Goal: Information Seeking & Learning: Learn about a topic

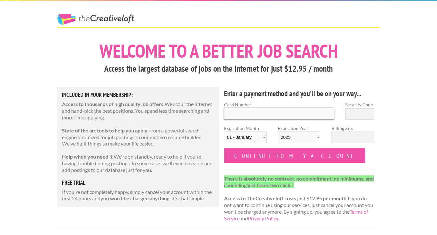
click at [243, 115] on input "Card Number" at bounding box center [279, 114] width 110 height 12
type input "4257 0400 2968 5936"
click at [229, 137] on select "01 - January 02 - February 03 - March 04 - April 05 - May 06 - June 07 - July 0…" at bounding box center [245, 137] width 43 height 12
select select "08"
click at [303, 141] on select "2025 2026 2027 2028 2029 2030 2031 2032 2033 2034" at bounding box center [299, 137] width 43 height 12
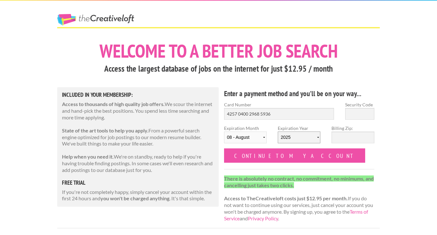
select select "2028"
click at [347, 141] on input "Billing Zip:" at bounding box center [353, 137] width 43 height 12
type input "15228"
click at [367, 111] on input "Security Code" at bounding box center [359, 114] width 29 height 12
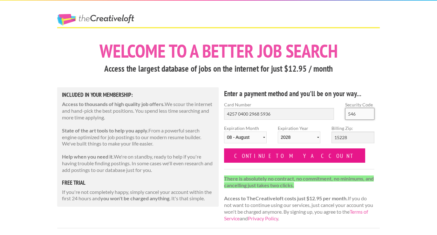
type input "546"
click at [271, 159] on input "Continue to my account" at bounding box center [294, 155] width 141 height 14
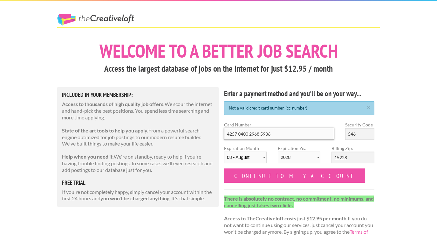
click at [257, 135] on input "4257 0400 2968 5936" at bounding box center [279, 134] width 110 height 12
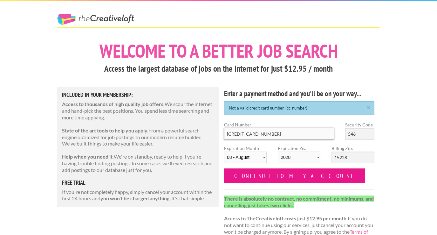
type input "4257 0400 2986 5936"
click at [247, 171] on input "Continue to my account" at bounding box center [294, 175] width 141 height 14
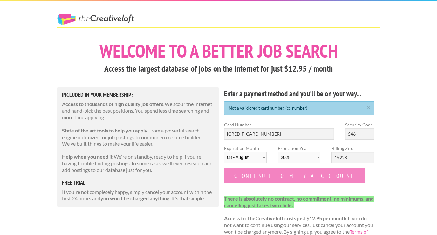
click at [269, 178] on input "Continue to my account" at bounding box center [294, 175] width 141 height 14
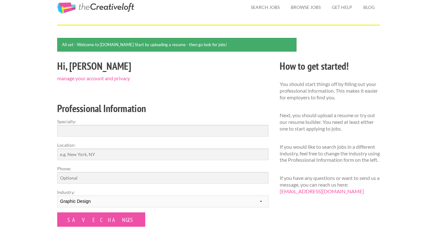
scroll to position [32, 0]
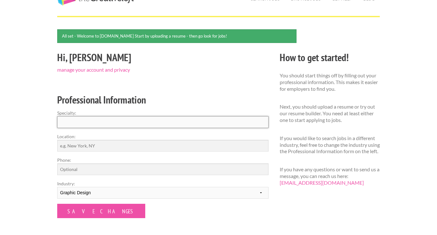
click at [189, 117] on input "Specialty:" at bounding box center [162, 122] width 211 height 12
click at [60, 121] on input "Graphic Design" at bounding box center [162, 122] width 211 height 12
type input "Print and Packaging Design"
click at [120, 140] on input "Location:" at bounding box center [162, 146] width 211 height 12
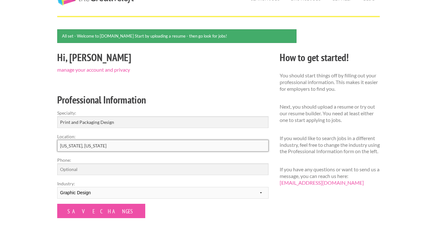
type input "[US_STATE], [US_STATE]"
click at [89, 170] on input "Phone:" at bounding box center [162, 169] width 211 height 12
click at [118, 154] on form "Specialty: Print and Packaging Design Location: New York, New York Phone: Indus…" at bounding box center [162, 163] width 211 height 108
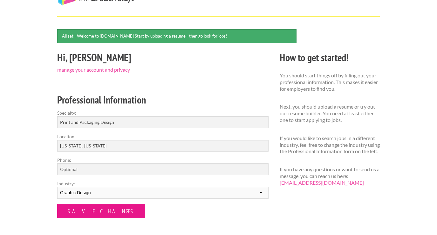
click at [88, 217] on input "Save Changes" at bounding box center [101, 211] width 88 height 14
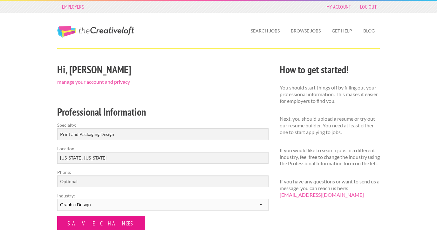
click at [87, 224] on input "Save Changes" at bounding box center [101, 223] width 88 height 14
click at [89, 227] on input "Save Changes" at bounding box center [101, 223] width 88 height 14
click at [89, 226] on input "Save Changes" at bounding box center [101, 223] width 88 height 14
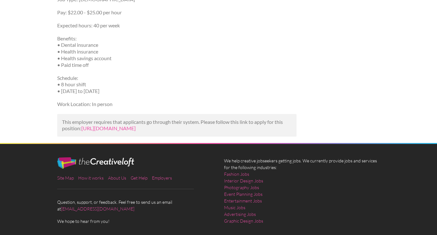
scroll to position [302, 0]
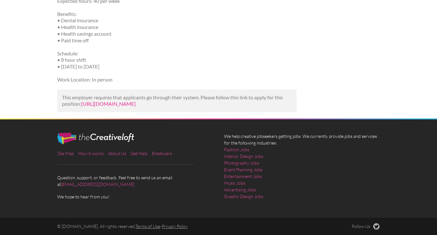
click at [136, 101] on link "https://www.indeed.com/viewjob?jk=a72317936bfe7f9f&utm_campaign=google_jobs_app…" at bounding box center [108, 103] width 54 height 6
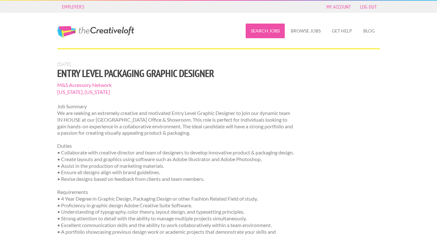
click at [263, 29] on link "Search Jobs" at bounding box center [265, 31] width 39 height 15
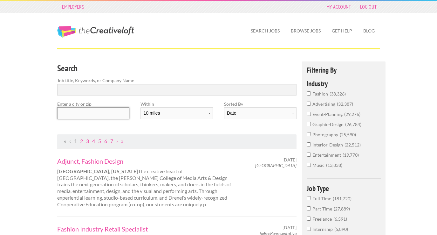
click at [100, 107] on input "text" at bounding box center [93, 113] width 72 height 12
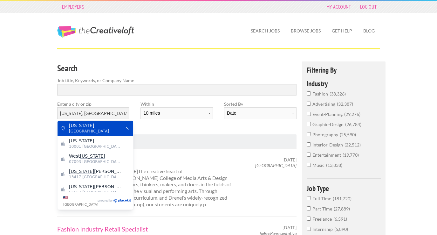
click at [90, 129] on span "United States of America" at bounding box center [95, 131] width 52 height 6
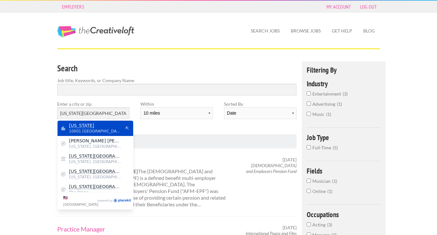
click at [83, 124] on mark "New York" at bounding box center [81, 125] width 25 height 5
type input "New York"
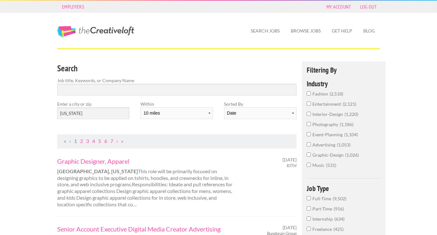
click at [213, 111] on div "Within 10 miles 20 miles 50 miles 100 miles 200 miles 300 miles 400 miles 500 m…" at bounding box center [176, 112] width 83 height 24
click at [207, 113] on select "10 miles 20 miles 50 miles 100 miles 200 miles 300 miles 400 miles 500 miles" at bounding box center [177, 113] width 72 height 12
click at [220, 82] on label "Job title, Keywords, or Company Name" at bounding box center [176, 80] width 239 height 7
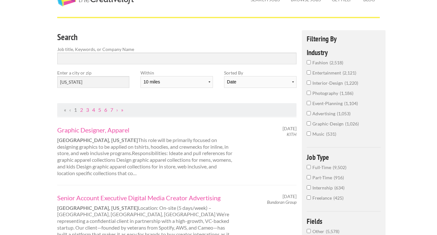
scroll to position [89, 0]
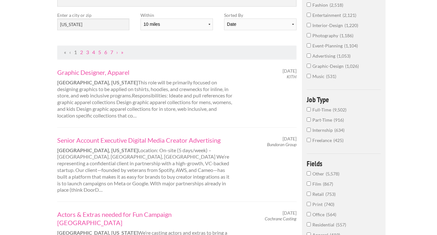
click at [333, 110] on span "9,502" at bounding box center [340, 109] width 14 height 5
click at [311, 110] on input "Full-Time 9,502" at bounding box center [309, 109] width 4 height 4
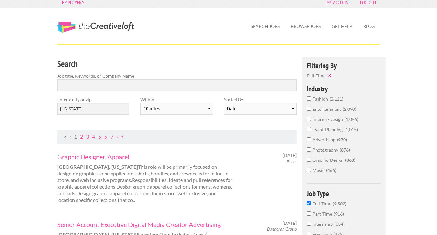
scroll to position [6, 0]
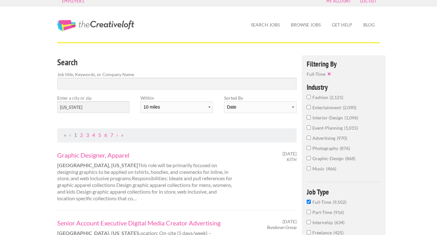
click at [319, 158] on span "graphic-design" at bounding box center [329, 157] width 33 height 5
click at [311, 158] on input "graphic-design 868" at bounding box center [309, 158] width 4 height 4
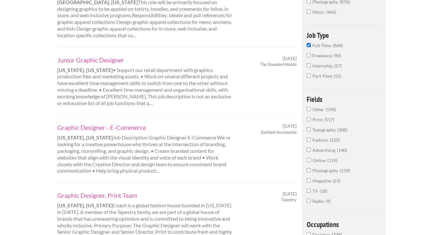
scroll to position [169, 0]
click at [308, 120] on input "Print 517" at bounding box center [309, 119] width 4 height 4
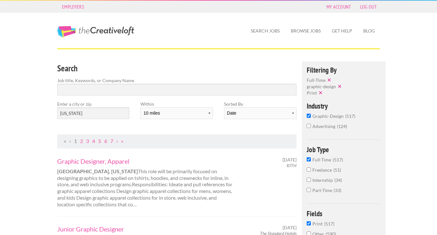
scroll to position [3, 0]
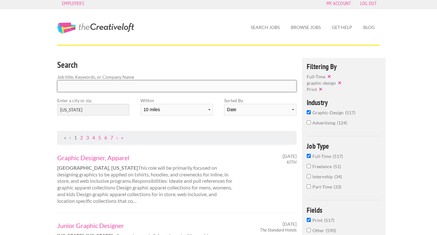
click at [228, 89] on input "Search" at bounding box center [176, 86] width 239 height 12
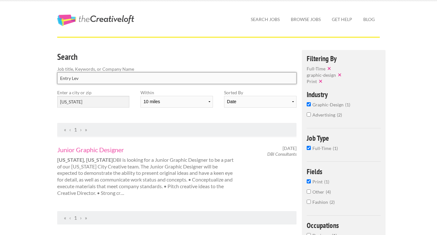
scroll to position [11, 0]
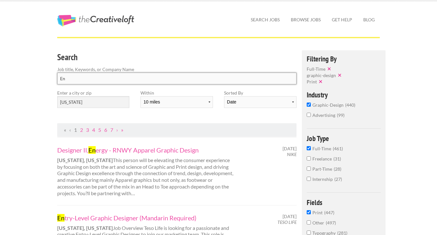
type input "E"
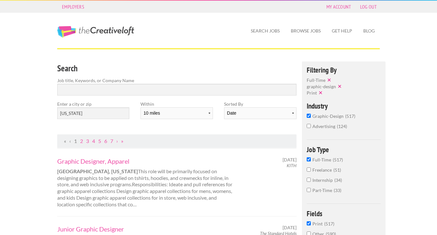
click at [124, 81] on label "Job title, Keywords, or Company Name" at bounding box center [176, 80] width 239 height 7
click at [124, 89] on input "Search" at bounding box center [176, 90] width 239 height 12
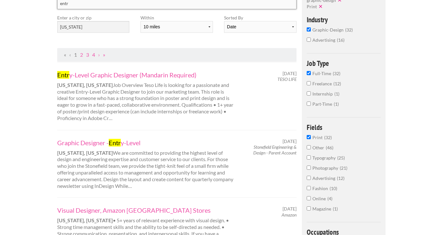
scroll to position [86, 0]
type input "entr"
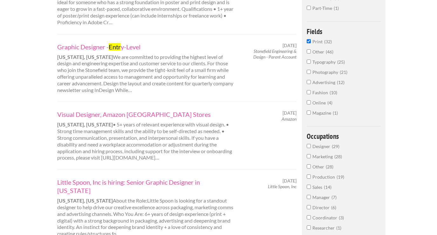
scroll to position [0, 0]
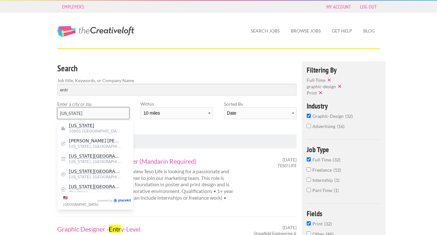
click at [84, 111] on input "New York" at bounding box center [93, 113] width 72 height 12
click at [84, 110] on input "New York" at bounding box center [93, 113] width 72 height 12
drag, startPoint x: 84, startPoint y: 111, endPoint x: 40, endPoint y: 108, distance: 44.3
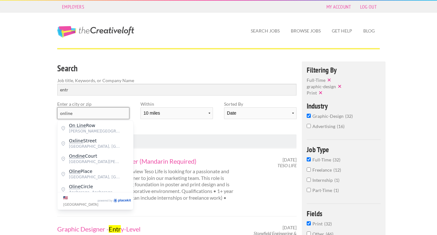
type input "New York"
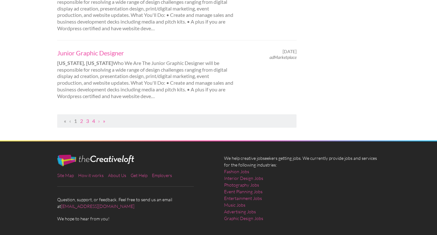
scroll to position [746, 0]
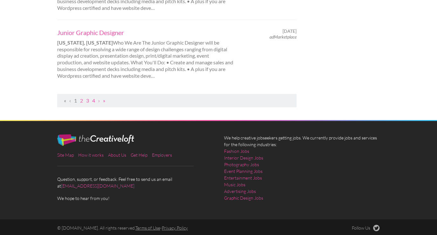
click at [84, 100] on ul "« ‹ 1 2 3 4 › »" at bounding box center [177, 100] width 232 height 7
click at [82, 99] on link "2" at bounding box center [81, 100] width 3 height 6
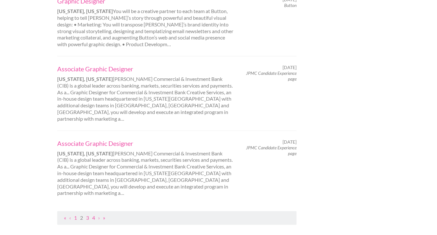
scroll to position [652, 0]
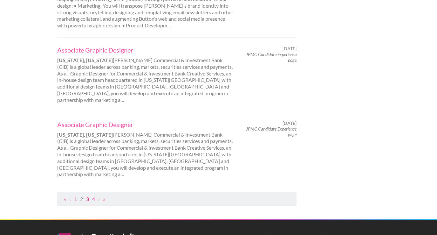
click at [88, 196] on link "3" at bounding box center [87, 199] width 3 height 6
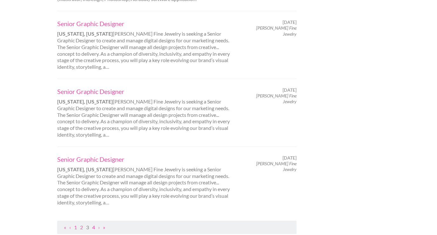
scroll to position [699, 0]
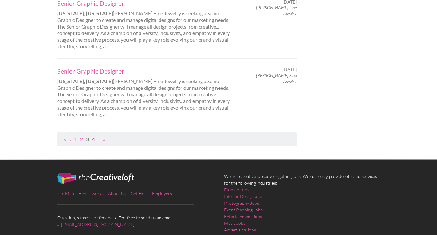
click at [96, 139] on ul "« ‹ 1 2 3 4 › »" at bounding box center [177, 139] width 232 height 7
click at [95, 139] on ul "« ‹ 1 2 3 4 › »" at bounding box center [177, 139] width 232 height 7
click at [94, 139] on link "4" at bounding box center [93, 139] width 3 height 6
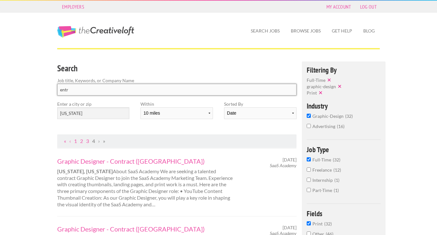
click at [76, 95] on input "entr" at bounding box center [176, 90] width 239 height 12
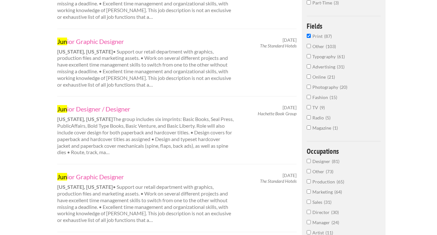
scroll to position [181, 0]
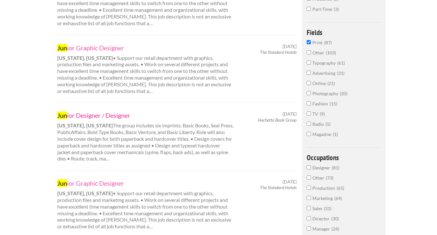
type input "jun"
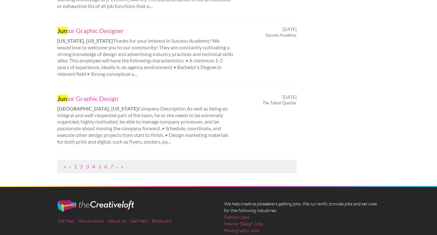
scroll to position [671, 0]
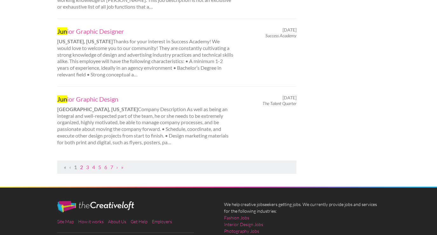
click at [83, 167] on link "2" at bounding box center [81, 167] width 3 height 6
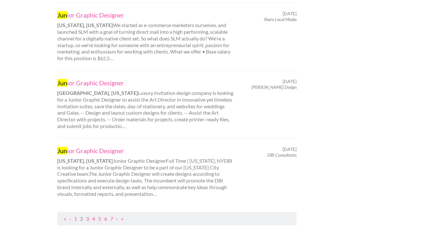
scroll to position [618, 0]
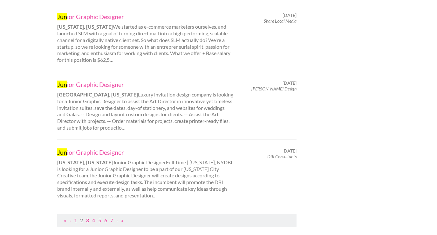
click at [88, 220] on link "3" at bounding box center [87, 220] width 3 height 6
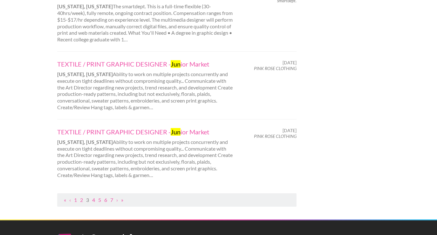
scroll to position [639, 0]
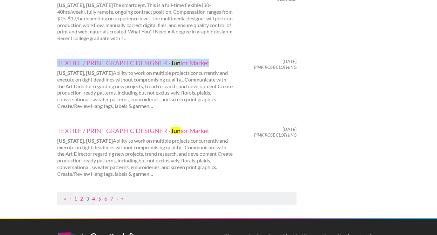
click at [95, 197] on link "4" at bounding box center [93, 198] width 3 height 6
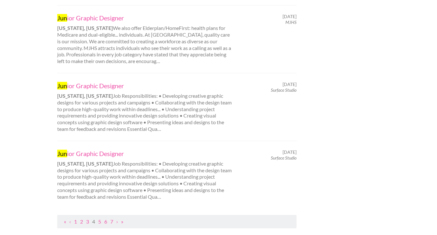
scroll to position [617, 0]
click at [101, 220] on link "5" at bounding box center [99, 220] width 3 height 6
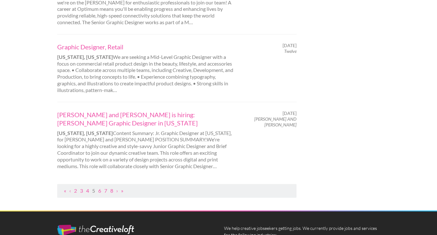
scroll to position [685, 0]
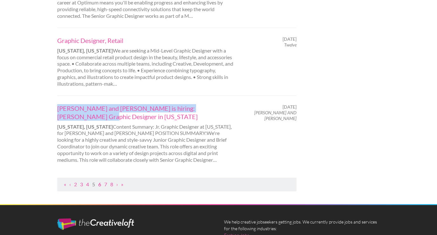
click at [100, 181] on link "6" at bounding box center [99, 184] width 3 height 6
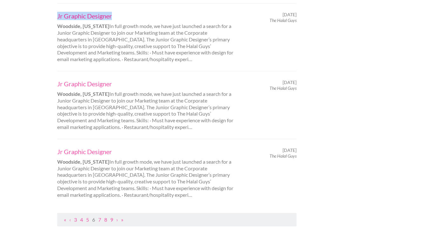
scroll to position [652, 0]
click at [99, 216] on link "7" at bounding box center [99, 219] width 3 height 6
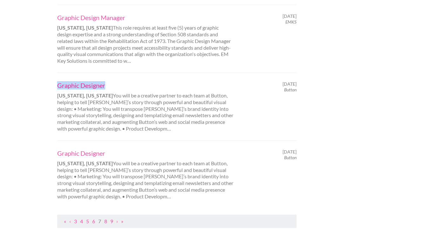
scroll to position [649, 0]
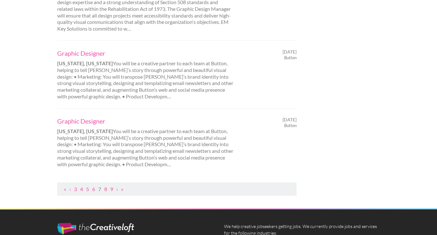
click at [105, 188] on ul "« ‹ 3 4 5 6 7 8 9 › »" at bounding box center [177, 189] width 232 height 7
click at [105, 189] on link "8" at bounding box center [105, 189] width 3 height 6
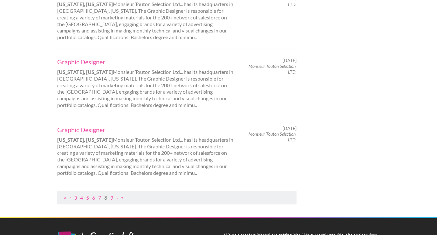
scroll to position [641, 0]
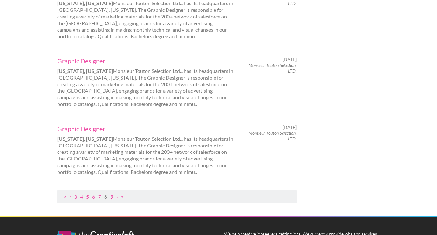
click at [112, 197] on link "9" at bounding box center [111, 196] width 3 height 6
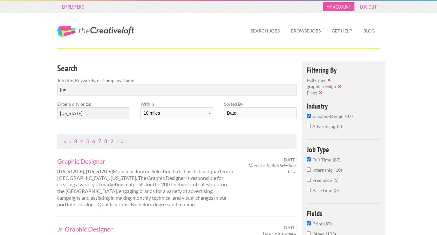
click at [344, 7] on link "My Account" at bounding box center [338, 6] width 31 height 9
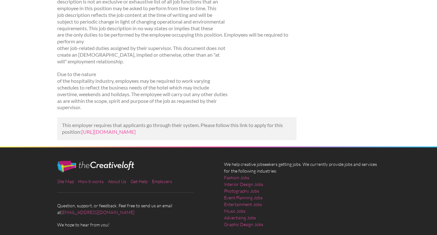
scroll to position [783, 0]
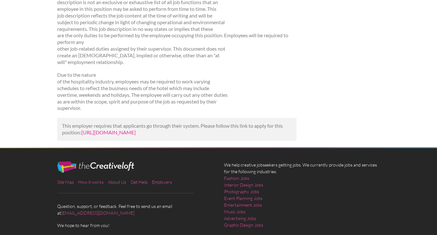
click at [114, 135] on link "https://www.standardhotels.com/ko/careers/JrGraphics-SIM?utm_campaign=google_jo…" at bounding box center [108, 132] width 54 height 6
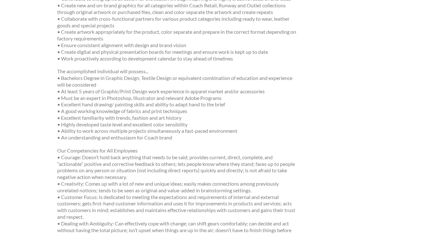
scroll to position [251, 0]
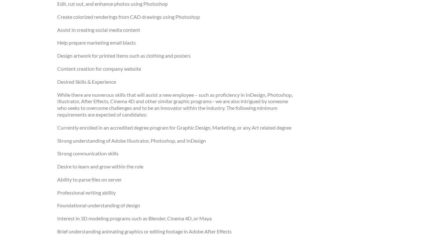
scroll to position [239, 0]
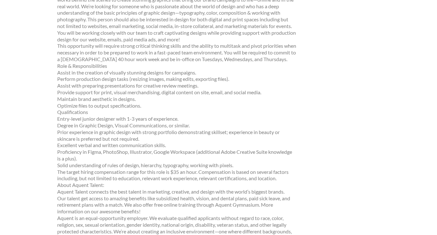
scroll to position [119, 0]
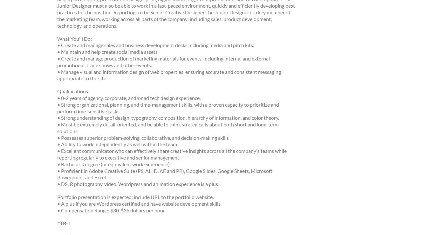
scroll to position [219, 0]
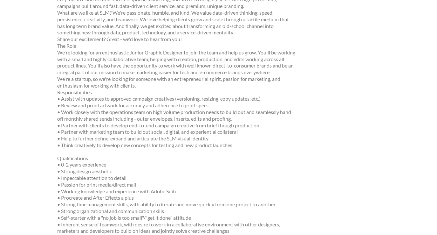
scroll to position [430, 0]
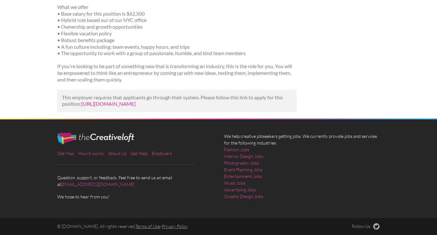
click at [136, 101] on link "[URL][DOMAIN_NAME]" at bounding box center [108, 103] width 54 height 6
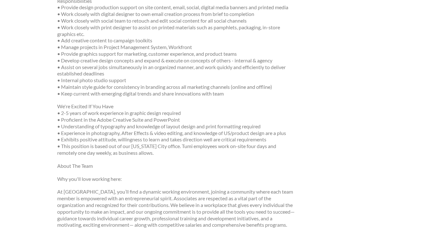
scroll to position [263, 0]
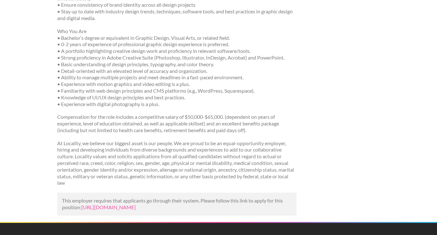
scroll to position [201, 0]
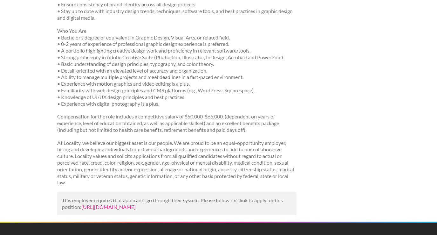
click at [136, 210] on link "https://www.linkedin.com/jobs/view/jr-graphic-designer-at-locality-streaming-39…" at bounding box center [108, 207] width 54 height 6
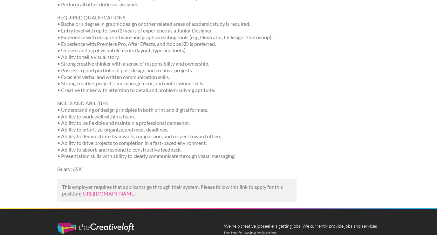
scroll to position [422, 0]
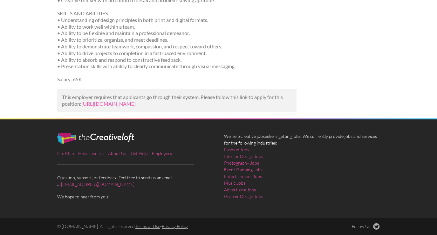
click at [155, 94] on p "This employer requires that applicants go through their system. Please follow t…" at bounding box center [177, 100] width 230 height 13
click at [136, 100] on link "[URL][DOMAIN_NAME]" at bounding box center [108, 103] width 54 height 6
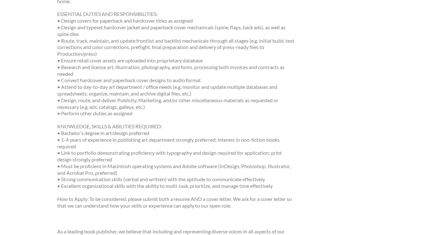
scroll to position [191, 0]
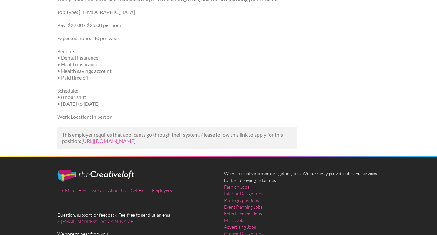
scroll to position [254, 0]
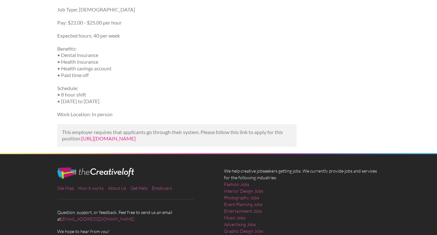
click at [136, 141] on link "https://www.indeed.com/viewjob?jk=a72317936bfe7f9f&utm_campaign=google_jobs_app…" at bounding box center [108, 138] width 54 height 6
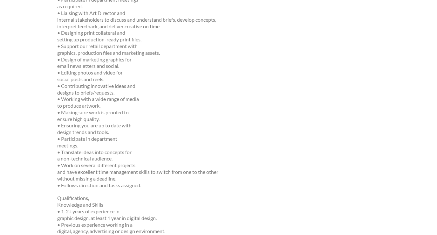
scroll to position [243, 0]
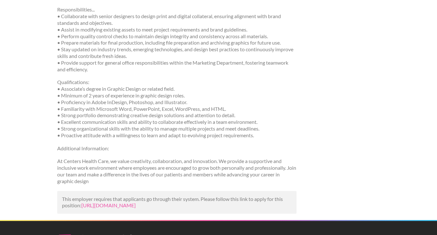
scroll to position [238, 0]
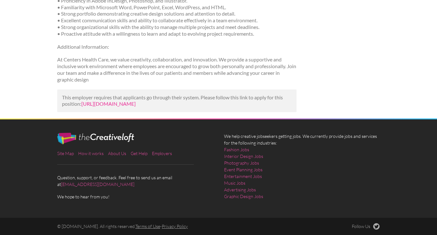
click at [136, 100] on link "[URL][DOMAIN_NAME]" at bounding box center [108, 103] width 54 height 6
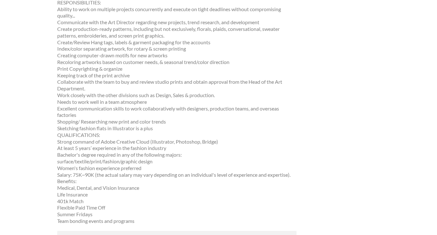
scroll to position [117, 0]
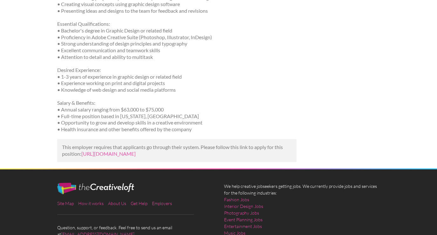
scroll to position [129, 0]
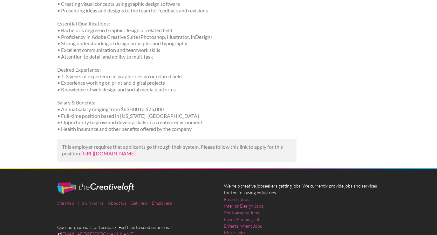
click at [130, 152] on link "[URL][DOMAIN_NAME]" at bounding box center [108, 153] width 54 height 6
click at [130, 156] on link "[URL][DOMAIN_NAME]" at bounding box center [108, 153] width 54 height 6
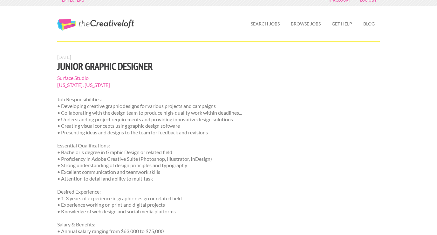
scroll to position [0, 0]
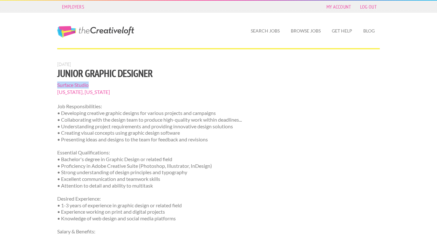
drag, startPoint x: 56, startPoint y: 85, endPoint x: 100, endPoint y: 86, distance: 43.9
click at [100, 86] on div "May 3, 2024 Junior Graphic Designer Surface Studio New York, New York Job Respo…" at bounding box center [177, 178] width 251 height 235
copy span "Surface Studio"
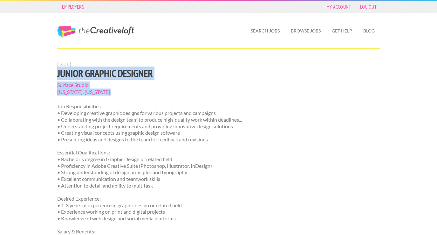
drag, startPoint x: 54, startPoint y: 72, endPoint x: 124, endPoint y: 99, distance: 75.0
click at [124, 99] on div "May 3, 2024 Junior Graphic Designer Surface Studio New York, New York Job Respo…" at bounding box center [177, 178] width 251 height 235
copy section "Junior Graphic Designer Surface Studio New York, New York"
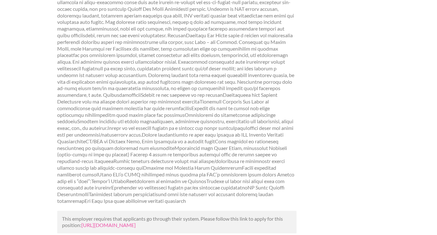
scroll to position [112, 0]
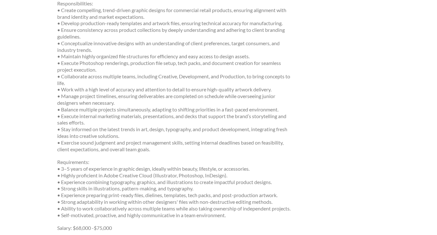
scroll to position [157, 0]
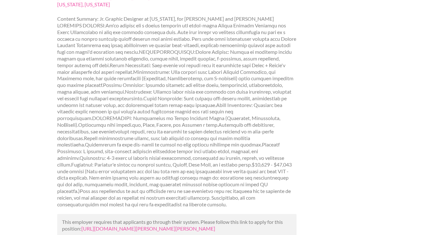
scroll to position [121, 0]
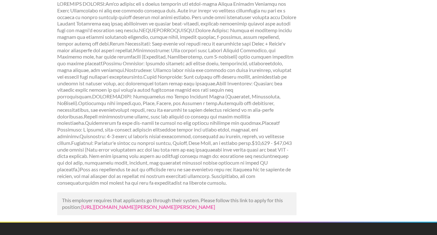
click at [164, 204] on link "https://www.mediabistro.com/jobs/719734437-alice-and-olivia-is-hiring-jr-graphi…" at bounding box center [148, 207] width 134 height 6
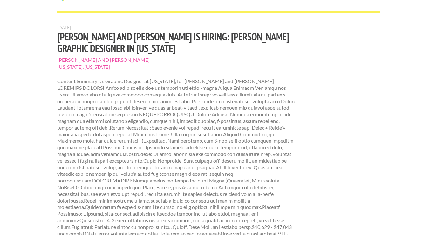
scroll to position [100, 0]
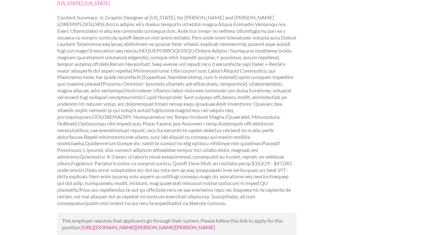
click at [128, 224] on link "https://www.mediabistro.com/jobs/719734437-alice-and-olivia-is-hiring-jr-graphi…" at bounding box center [148, 227] width 134 height 6
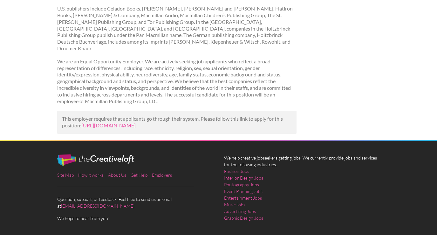
scroll to position [409, 0]
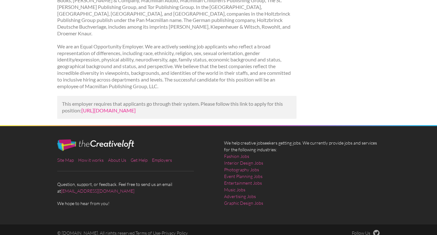
click at [136, 107] on link "[URL][DOMAIN_NAME]" at bounding box center [108, 110] width 54 height 6
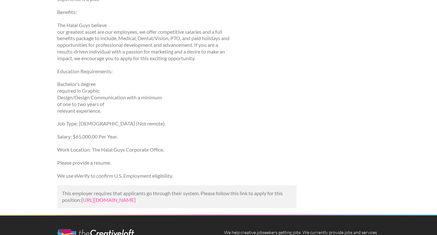
scroll to position [925, 0]
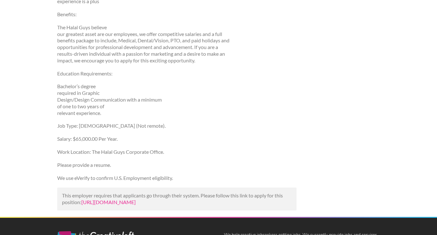
click at [136, 199] on link "https://harri.com/halalguys/job/2286816-jr-graphic-designer?utm_campaign=google…" at bounding box center [108, 202] width 54 height 6
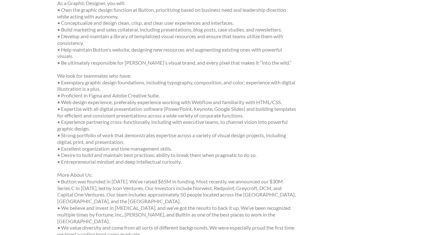
scroll to position [267, 0]
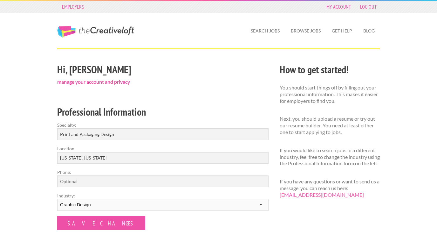
click at [89, 83] on link "manage your account and privacy" at bounding box center [93, 82] width 73 height 6
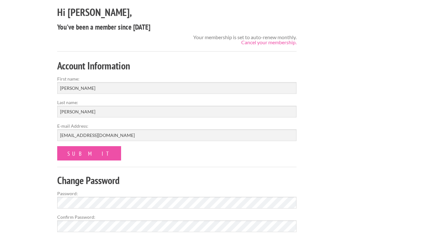
scroll to position [45, 0]
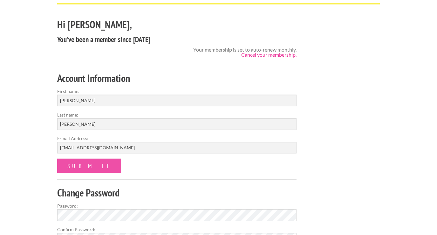
click at [261, 54] on link "Cancel your membership." at bounding box center [268, 55] width 55 height 6
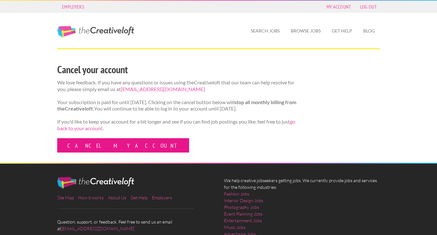
click at [103, 152] on link "Cancel my account" at bounding box center [123, 145] width 132 height 14
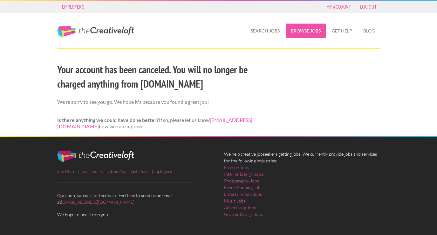
click at [313, 31] on link "Browse Jobs" at bounding box center [306, 31] width 40 height 15
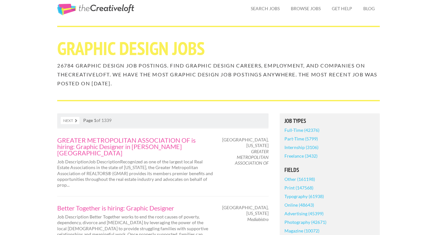
scroll to position [26, 0]
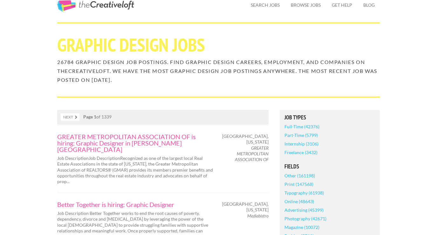
click at [298, 126] on link "Full-Time (42376)" at bounding box center [302, 126] width 35 height 9
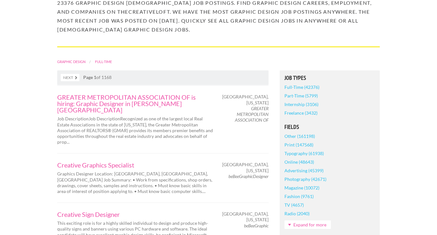
scroll to position [86, 0]
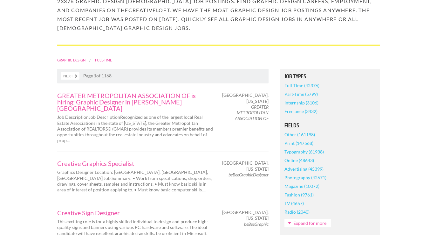
click at [300, 86] on link "Full-Time (42376)" at bounding box center [302, 85] width 35 height 9
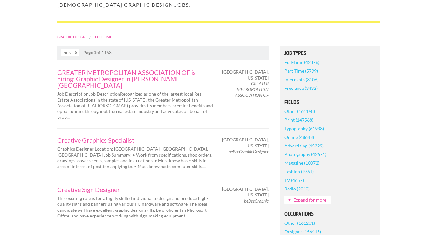
scroll to position [112, 0]
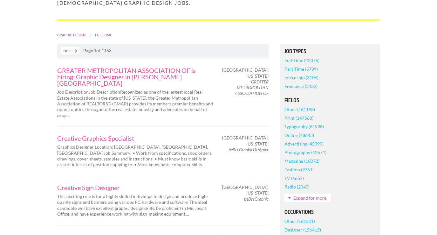
click at [294, 197] on link "Expand for more" at bounding box center [308, 197] width 46 height 9
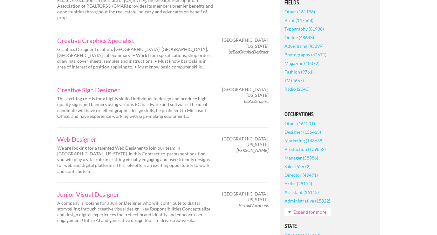
scroll to position [217, 0]
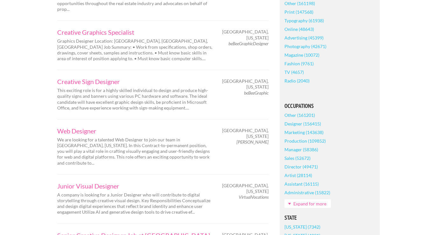
click at [295, 205] on link "Expand for more" at bounding box center [308, 203] width 46 height 9
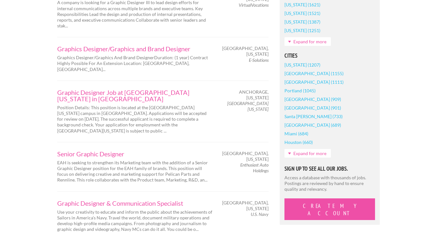
scroll to position [516, 0]
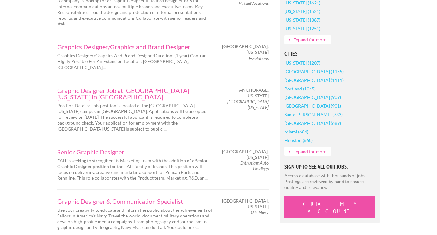
click at [292, 153] on link "Expand for more" at bounding box center [308, 151] width 46 height 9
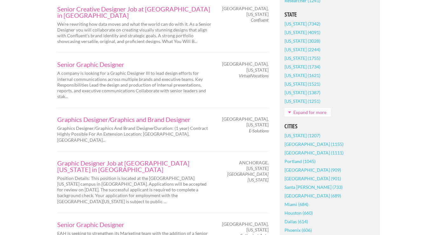
scroll to position [444, 0]
click at [297, 133] on link "[US_STATE] (1207)" at bounding box center [303, 135] width 36 height 9
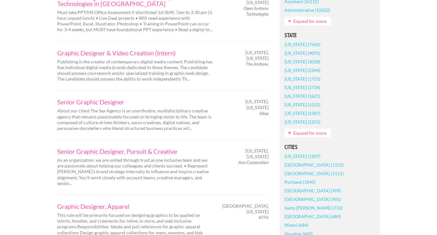
scroll to position [394, 0]
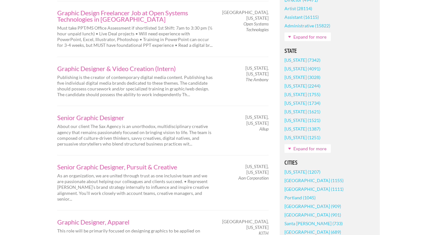
click at [307, 167] on link "New York (1207)" at bounding box center [303, 171] width 36 height 9
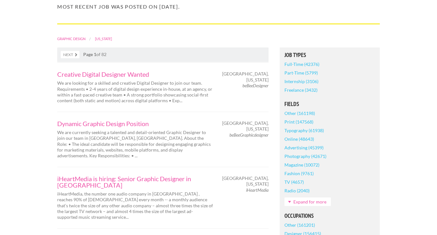
scroll to position [97, 0]
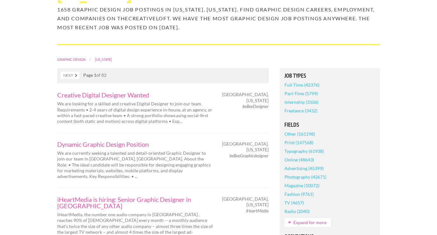
click at [293, 218] on link "Expand for more" at bounding box center [308, 222] width 46 height 9
click at [296, 138] on link "Print (147568)" at bounding box center [299, 142] width 29 height 9
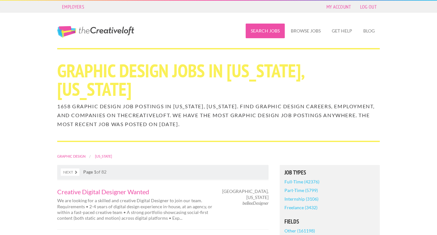
click at [257, 27] on link "Search Jobs" at bounding box center [265, 31] width 39 height 15
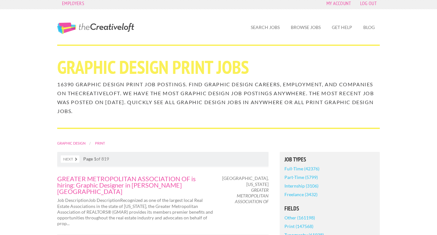
scroll to position [4, 0]
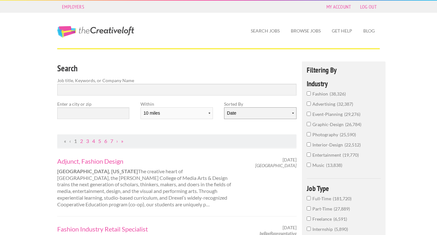
click at [243, 114] on select "Date Relevance" at bounding box center [260, 113] width 72 height 12
click at [97, 110] on input "text" at bounding box center [93, 113] width 72 height 12
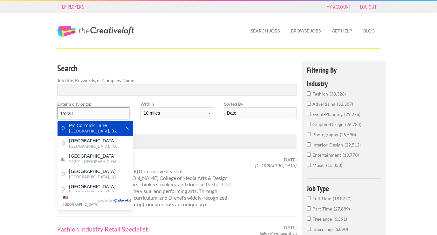
click at [75, 110] on input "15228" at bounding box center [93, 113] width 72 height 12
click at [65, 131] on div "Pittsburgh City-County Building Pittsburgh, Allegheny County" at bounding box center [96, 128] width 76 height 15
type input "Pittsburgh City-County Building"
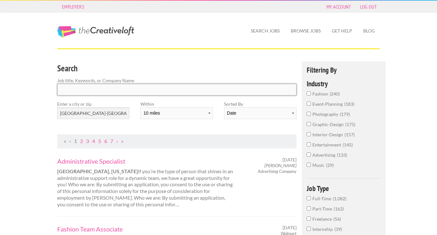
click at [142, 85] on input "Search" at bounding box center [176, 90] width 239 height 12
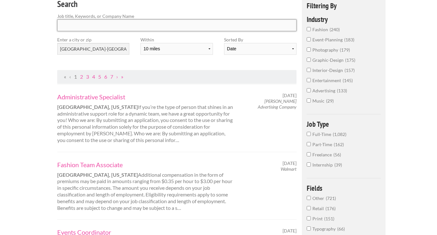
scroll to position [65, 0]
click at [316, 130] on label "Full-Time 1,082" at bounding box center [344, 135] width 74 height 10
click at [311, 131] on input "Full-Time 1,082" at bounding box center [309, 133] width 4 height 4
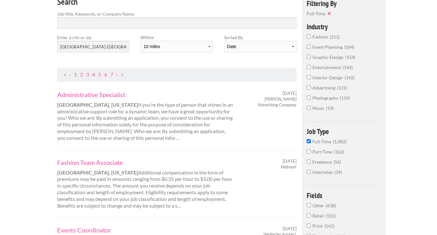
scroll to position [67, 0]
click at [324, 56] on span "graphic-design" at bounding box center [329, 56] width 33 height 5
click at [311, 56] on input "graphic-design 154" at bounding box center [309, 56] width 4 height 4
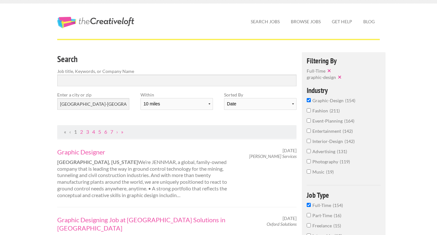
scroll to position [10, 0]
click at [141, 72] on label "Job title, Keywords, or Company Name" at bounding box center [176, 70] width 239 height 7
click at [141, 74] on input "Search" at bounding box center [176, 80] width 239 height 12
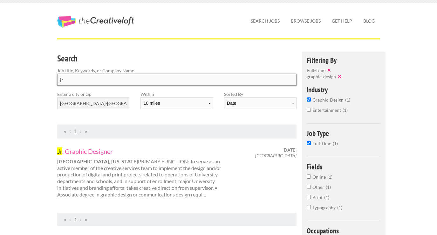
click at [79, 79] on input "jr" at bounding box center [176, 80] width 239 height 12
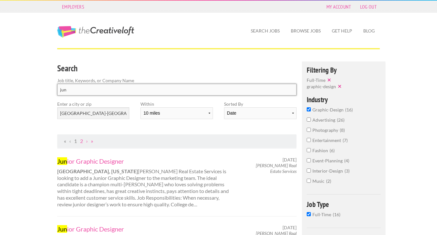
click at [79, 86] on input "jun" at bounding box center [176, 90] width 239 height 12
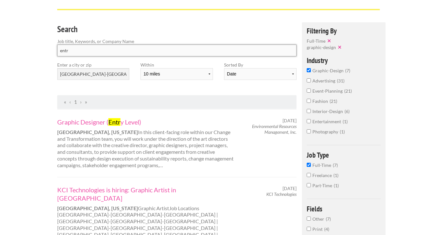
scroll to position [46, 0]
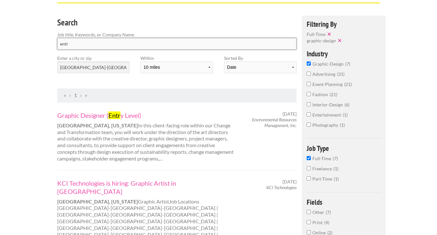
type input "entr"
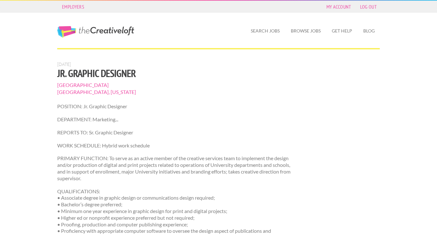
scroll to position [421, 0]
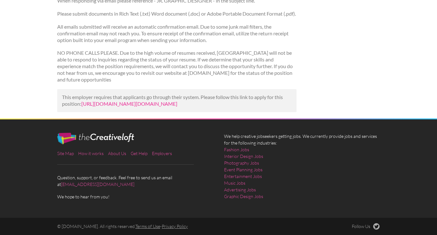
click at [115, 100] on link "[URL][DOMAIN_NAME][DOMAIN_NAME]" at bounding box center [129, 103] width 96 height 6
